Goal: Find specific page/section: Find specific page/section

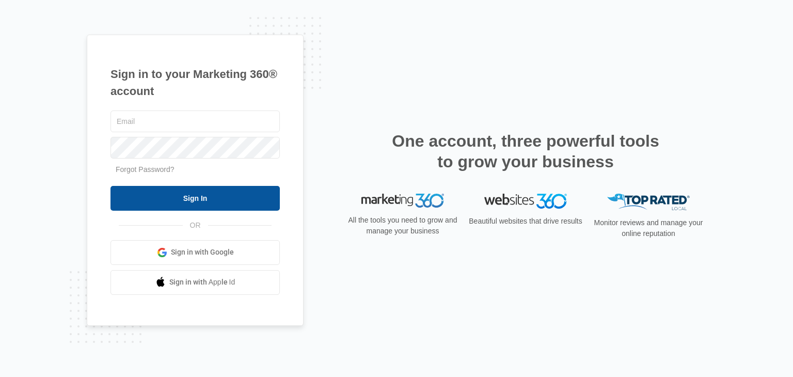
type input "[EMAIL_ADDRESS][DOMAIN_NAME]"
click at [268, 198] on input "Sign In" at bounding box center [194, 198] width 169 height 25
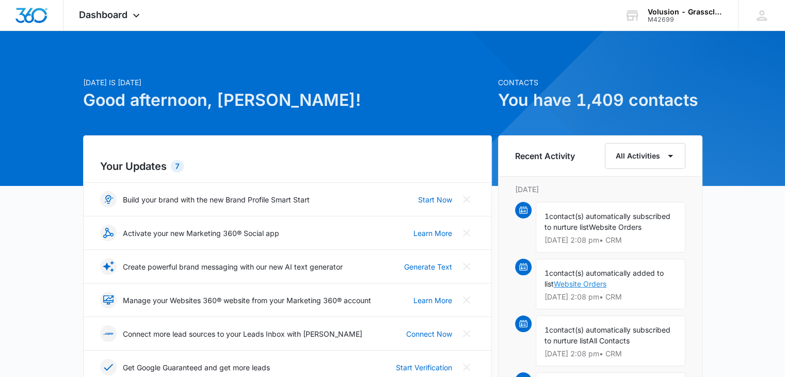
click at [576, 283] on link "Website Orders" at bounding box center [580, 283] width 53 height 9
